Goal: Information Seeking & Learning: Learn about a topic

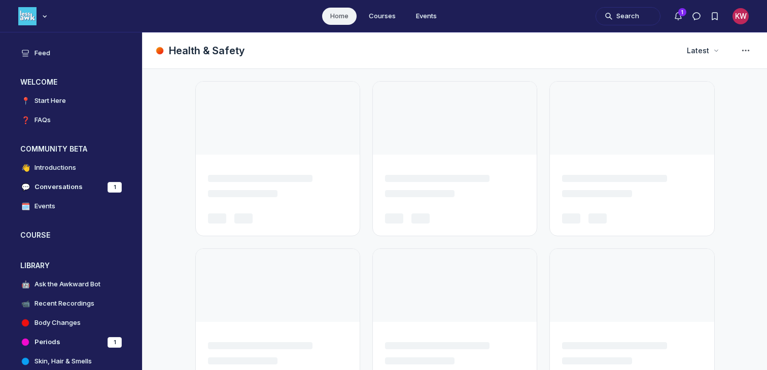
scroll to position [2805, 1943]
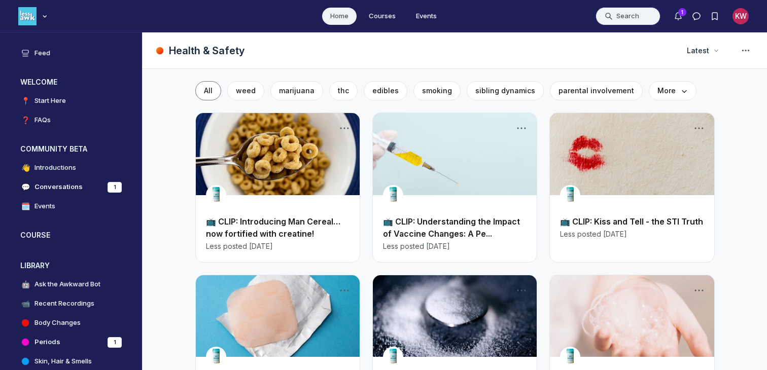
click at [622, 17] on button "Search" at bounding box center [628, 16] width 65 height 18
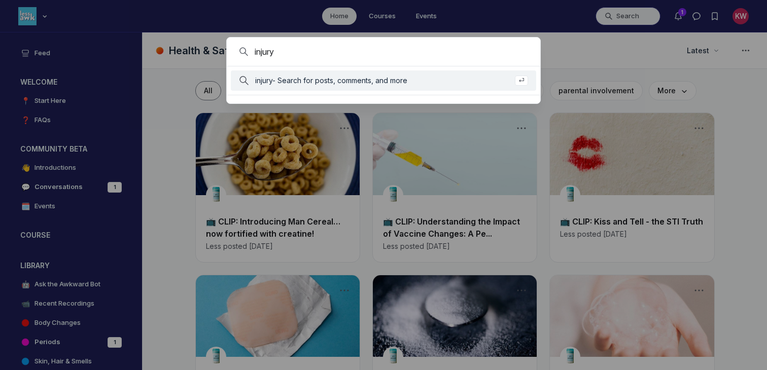
type input "injury"
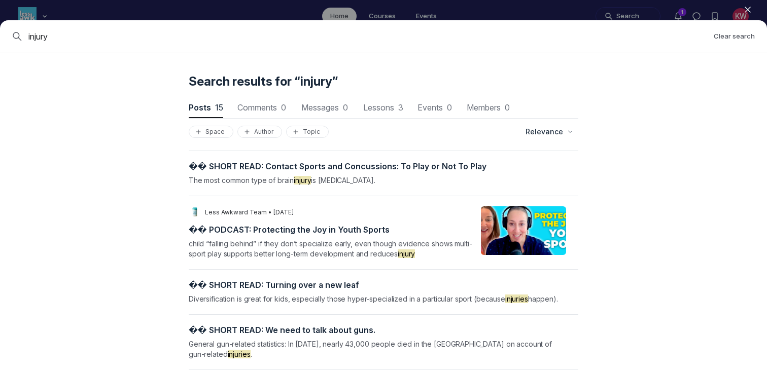
scroll to position [38, 0]
click at [347, 222] on div "LT Less Awkward Team • [DATE] � � ️ P O D C A S T : P r o t e c t i n g t h e J…" at bounding box center [334, 232] width 290 height 53
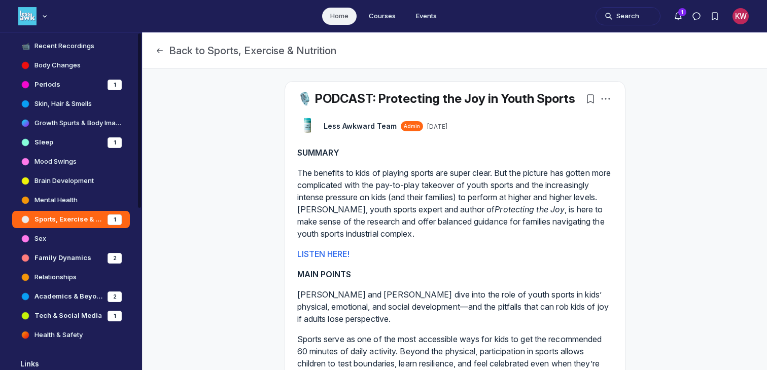
scroll to position [261, 0]
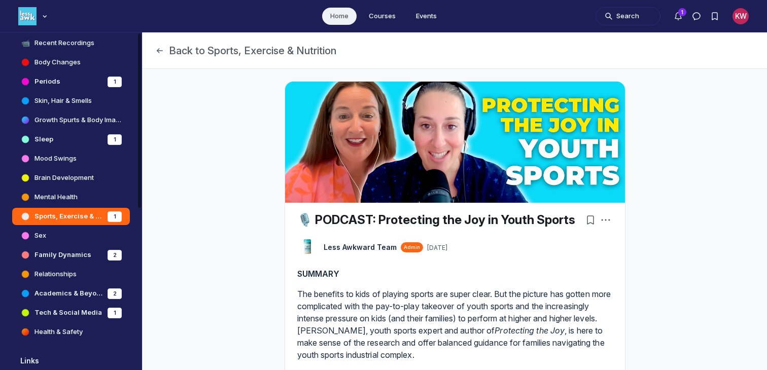
click at [85, 332] on link "Health & Safety" at bounding box center [71, 332] width 118 height 17
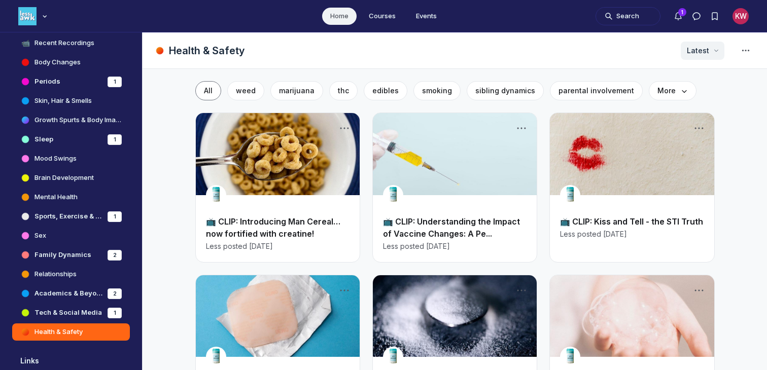
click at [717, 48] on icon "Page Header" at bounding box center [716, 51] width 10 height 10
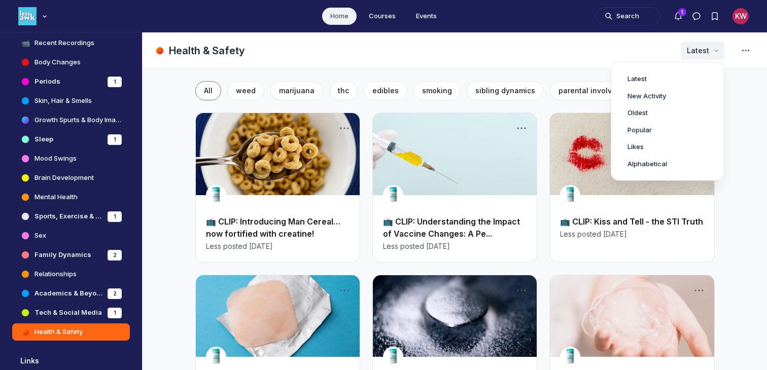
click at [717, 48] on icon "Page Header" at bounding box center [716, 51] width 10 height 10
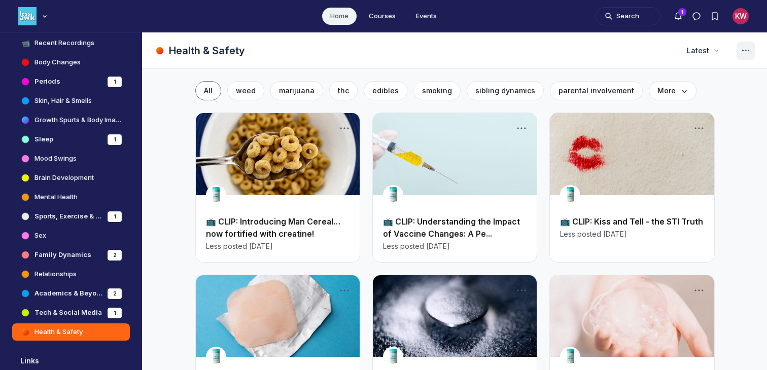
click at [739, 56] on span "Page Header" at bounding box center [746, 51] width 16 height 16
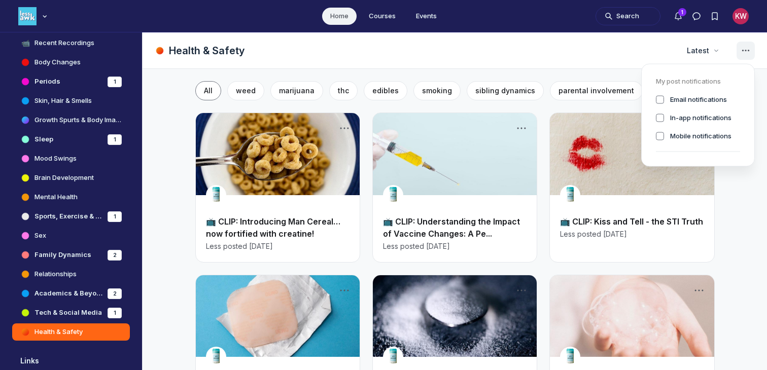
click at [744, 54] on icon "Space settings" at bounding box center [746, 51] width 12 height 12
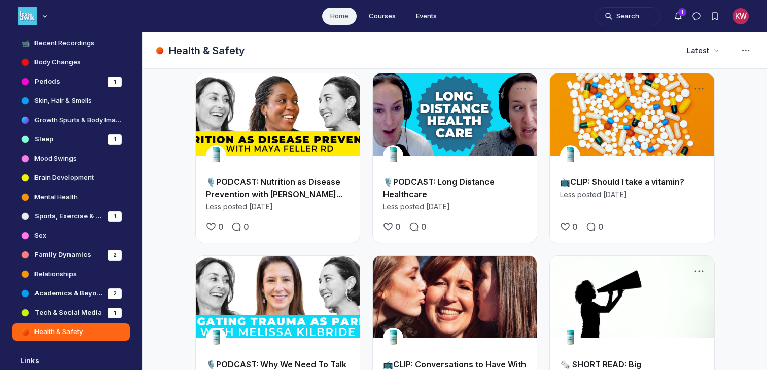
scroll to position [1465, 0]
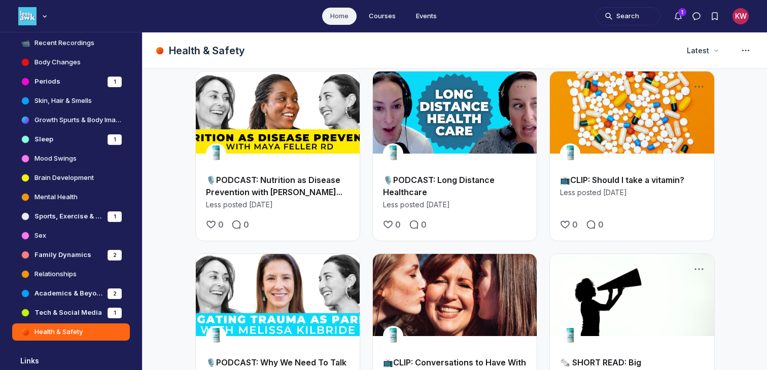
click at [287, 175] on link "🎙️PODCAST: Nutrition as Disease Prevention with [PERSON_NAME]..." at bounding box center [274, 186] width 136 height 22
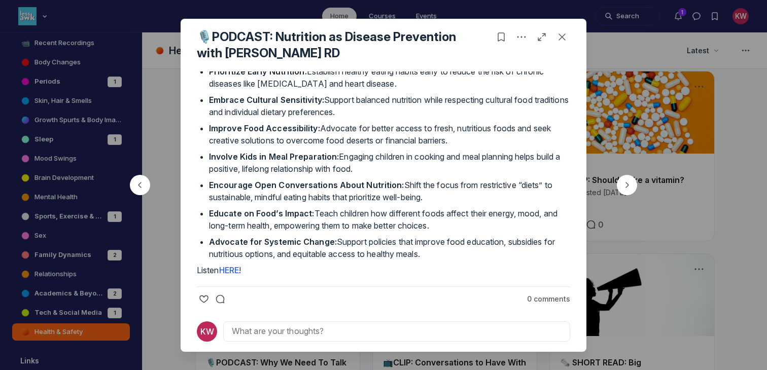
scroll to position [421, 0]
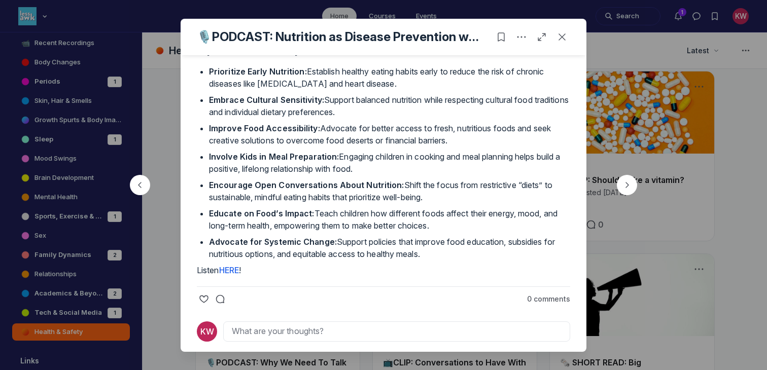
click at [231, 270] on link "HERE" at bounding box center [229, 270] width 20 height 10
click at [565, 36] on icon "Close post" at bounding box center [562, 37] width 10 height 10
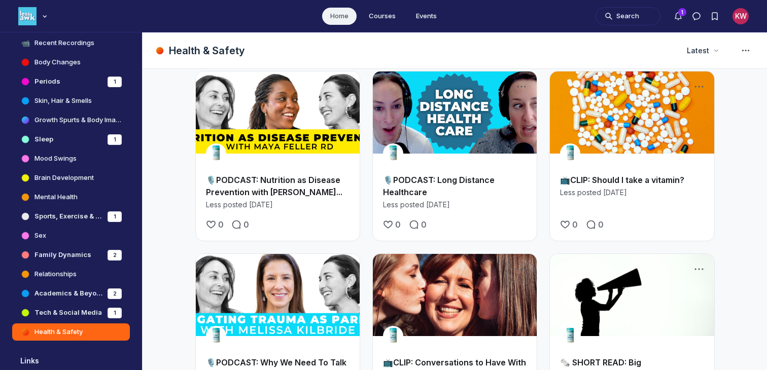
click at [241, 175] on link "🎙️PODCAST: Nutrition as Disease Prevention with [PERSON_NAME]..." at bounding box center [274, 186] width 136 height 22
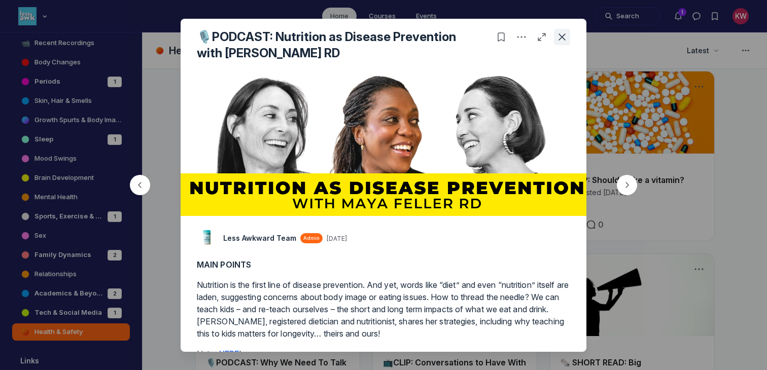
click at [568, 35] on button "Close post" at bounding box center [562, 37] width 16 height 16
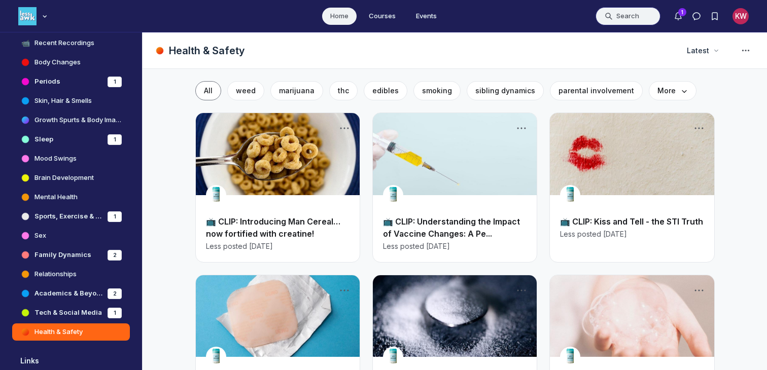
click at [629, 23] on button "Search" at bounding box center [628, 16] width 65 height 18
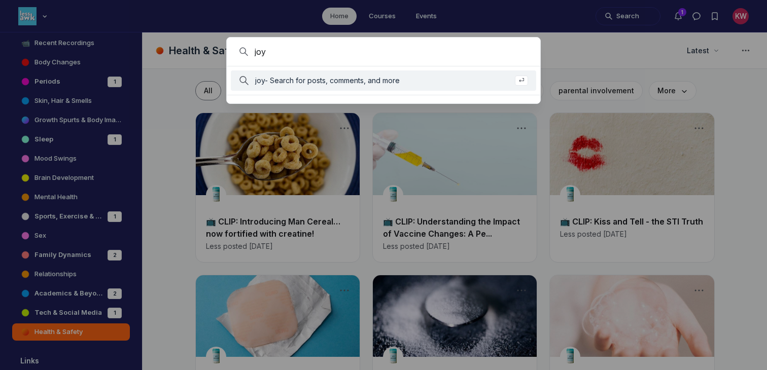
type input "joy"
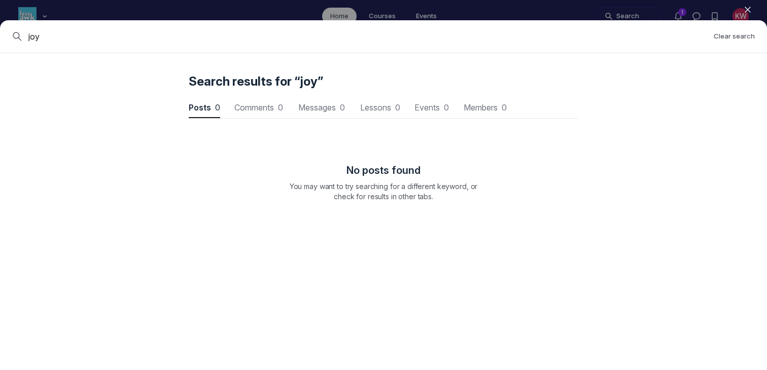
scroll to position [1374, 3058]
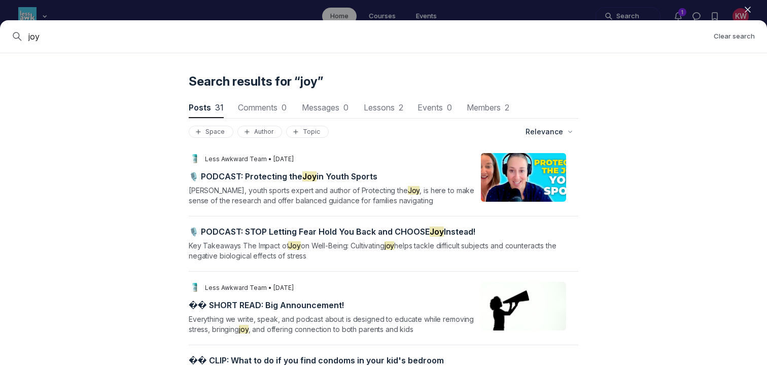
click at [261, 179] on span "🎙️ PODCAST: Protecting the Joy in Youth Sports" at bounding box center [283, 177] width 189 height 10
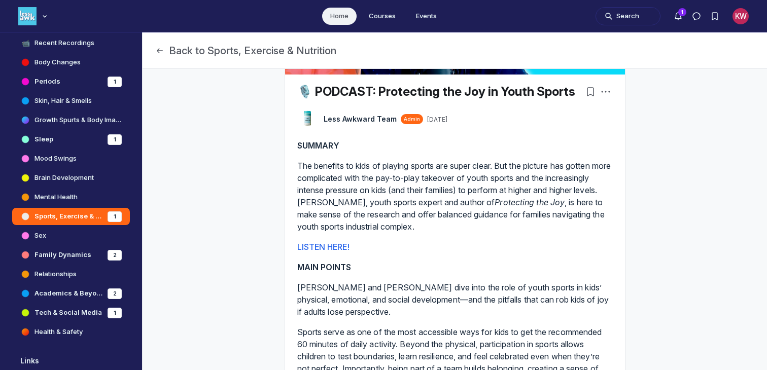
scroll to position [165, 0]
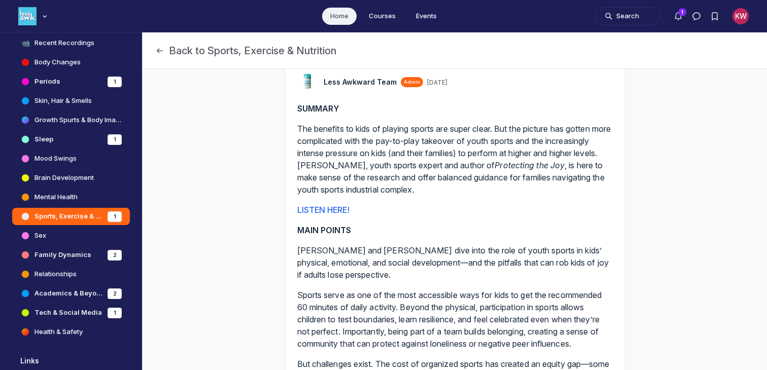
click at [333, 204] on p "LISTEN HERE!" at bounding box center [455, 210] width 316 height 12
click at [329, 212] on link "LISTEN HERE!" at bounding box center [323, 210] width 52 height 10
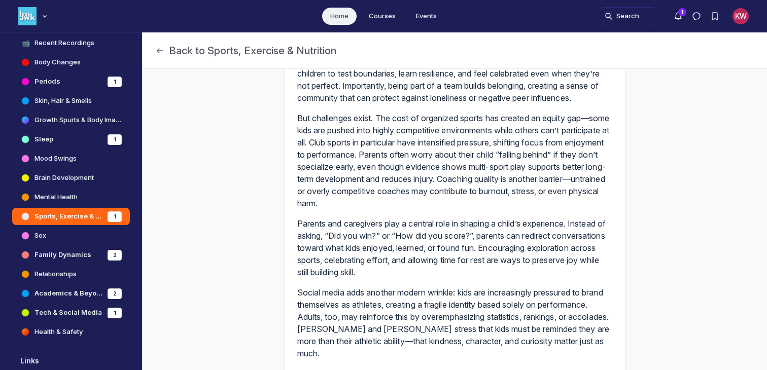
scroll to position [0, 0]
